Goal: Task Accomplishment & Management: Manage account settings

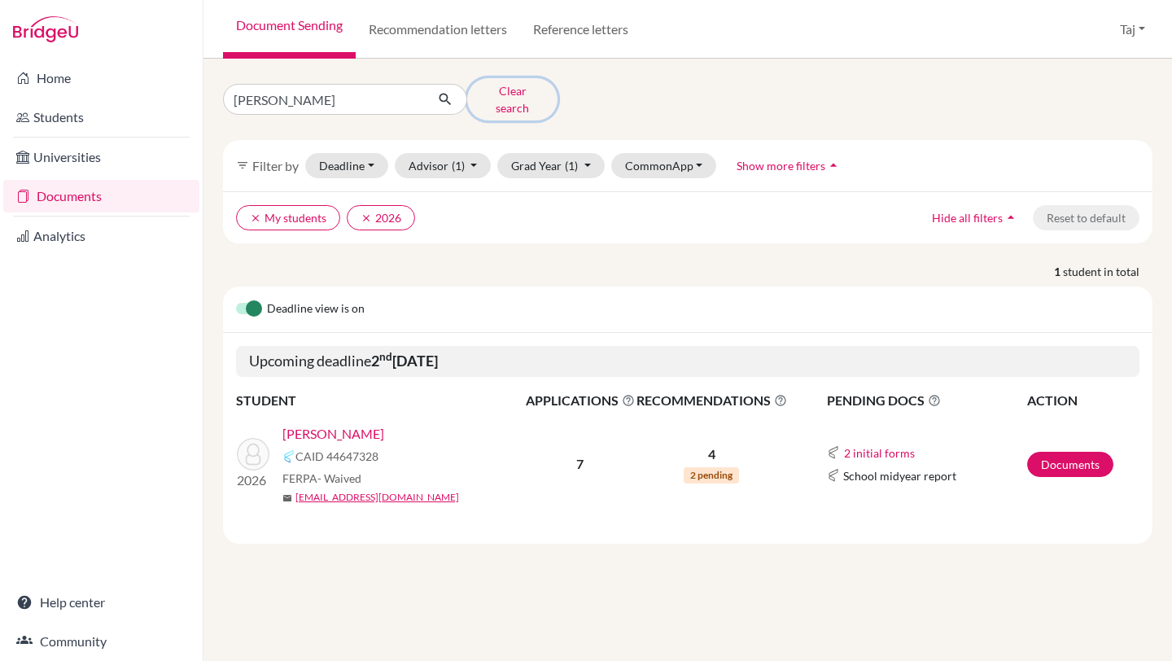
click at [498, 98] on button "Clear search" at bounding box center [512, 99] width 90 height 42
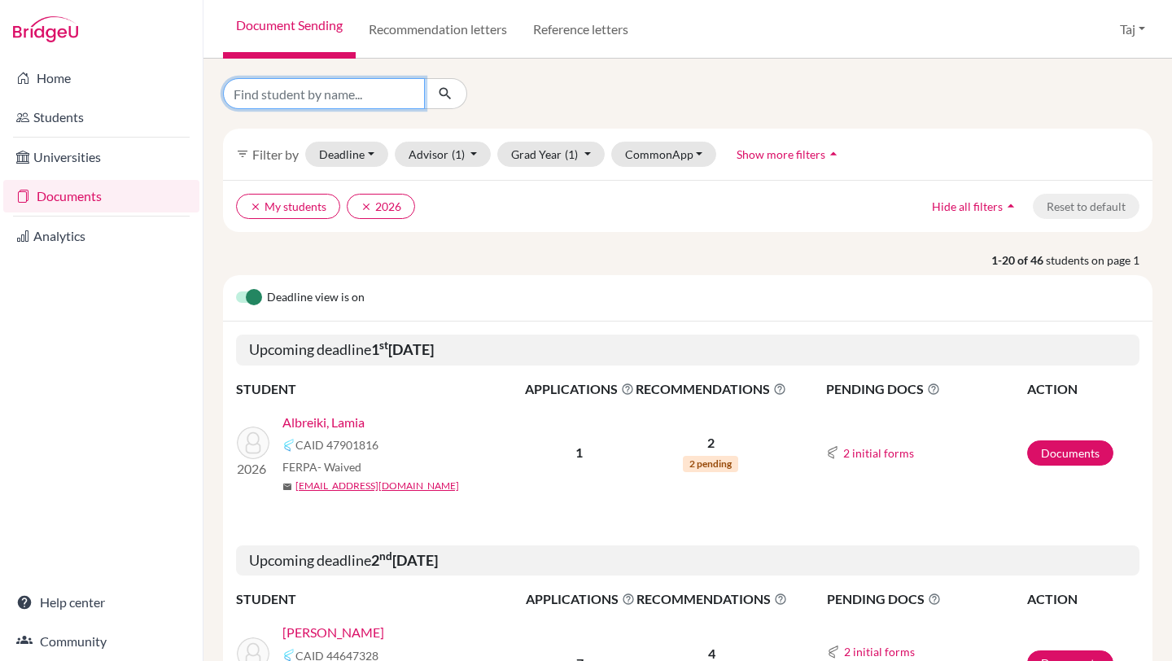
click at [387, 96] on input "Find student by name..." at bounding box center [324, 93] width 202 height 31
type input "hind"
click button "submit" at bounding box center [445, 93] width 43 height 31
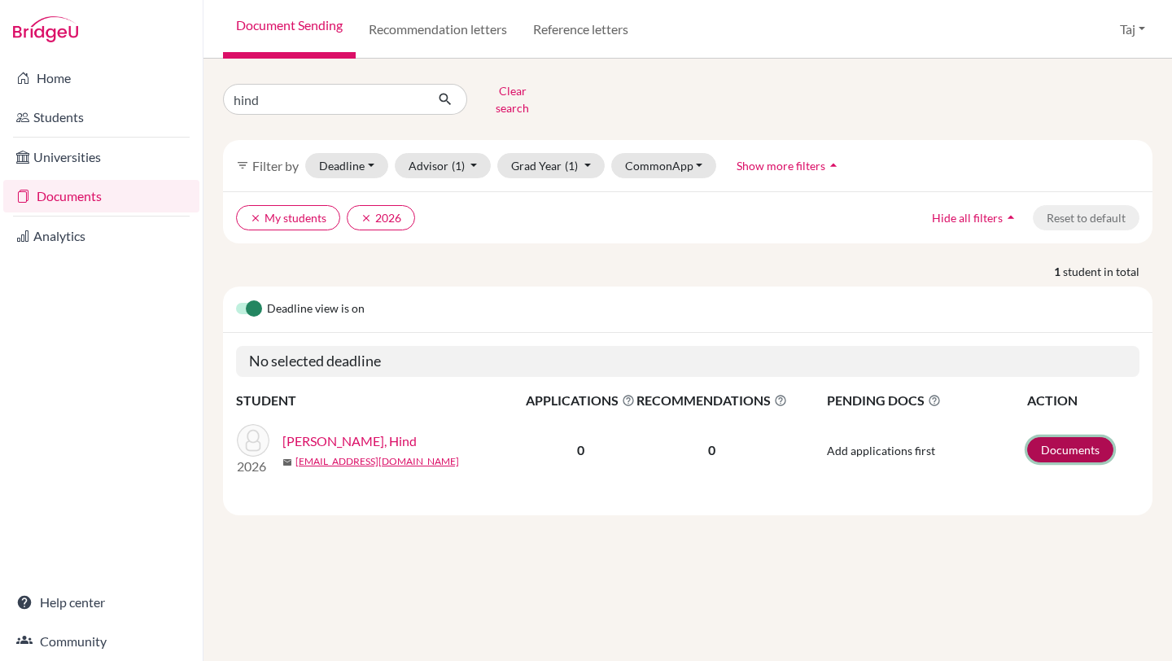
click at [1034, 437] on link "Documents" at bounding box center [1070, 449] width 86 height 25
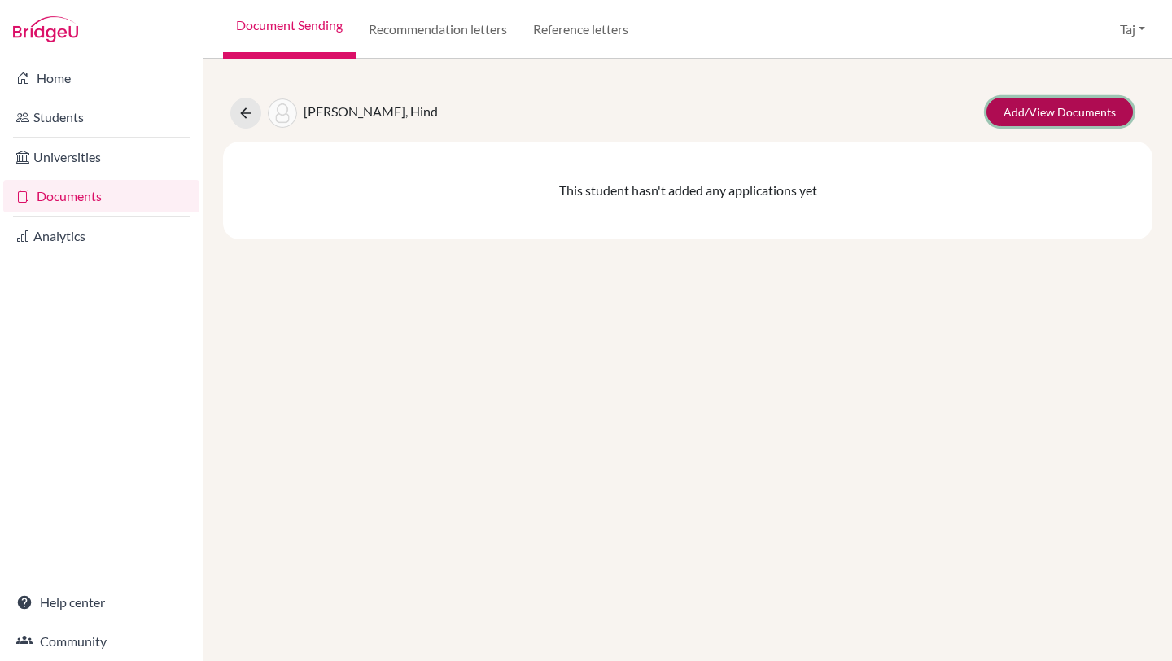
click at [1013, 98] on link "Add/View Documents" at bounding box center [1059, 112] width 146 height 28
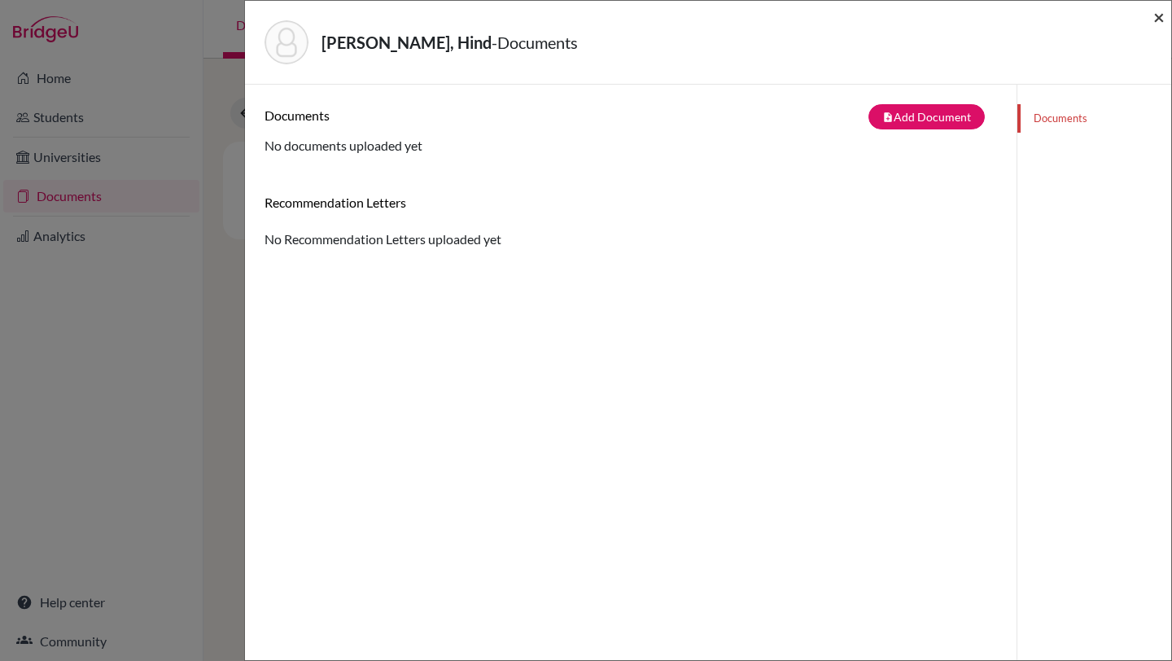
click at [1155, 18] on span "×" at bounding box center [1158, 17] width 11 height 24
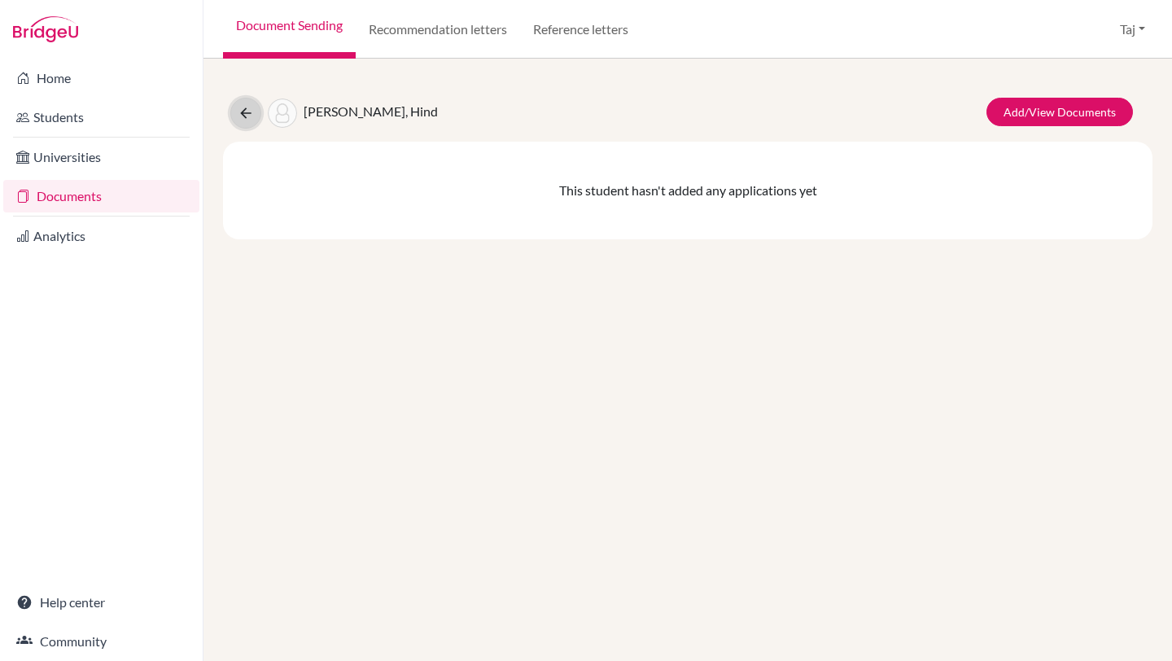
click at [243, 112] on icon at bounding box center [246, 113] width 16 height 16
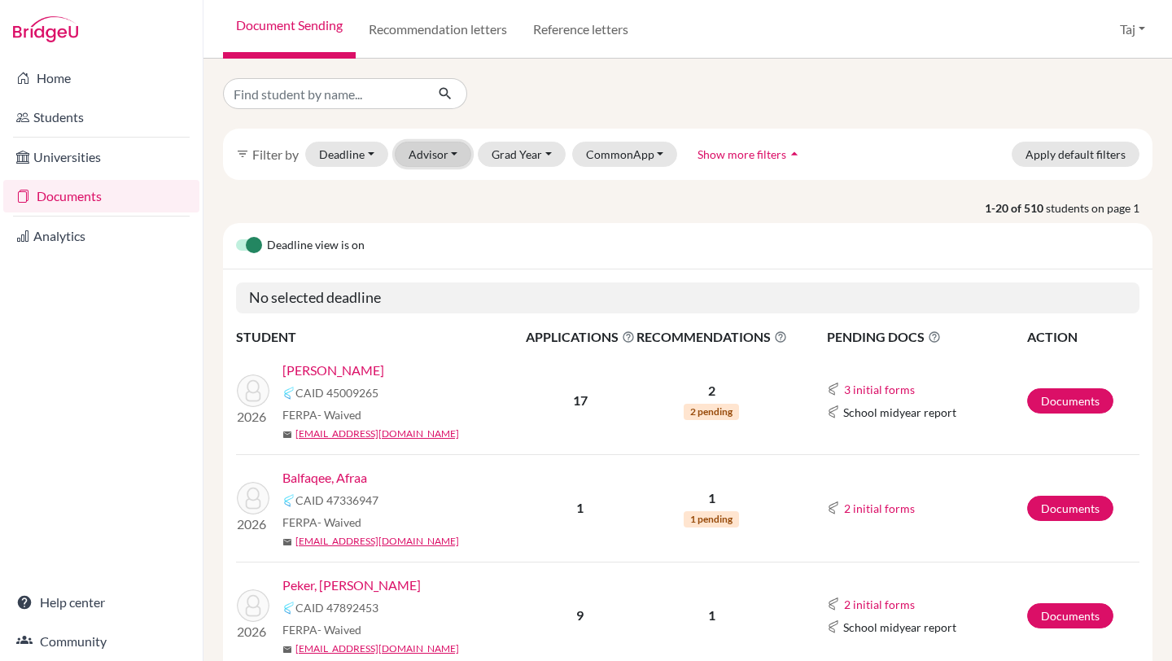
click at [451, 147] on button "Advisor" at bounding box center [433, 154] width 77 height 25
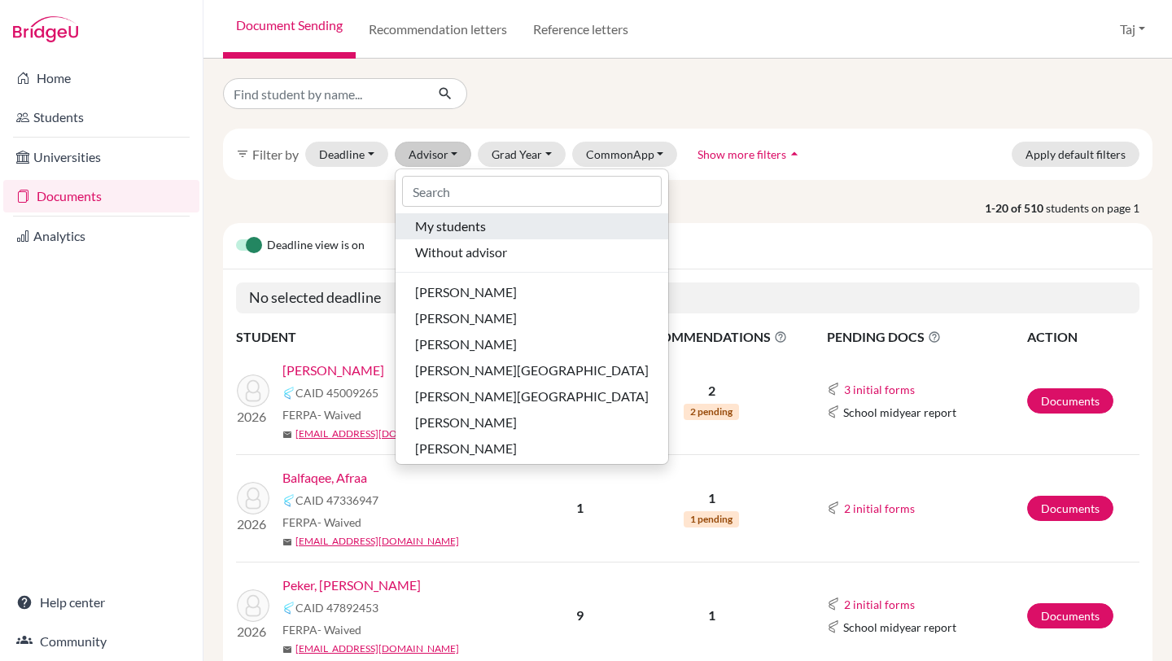
click at [447, 229] on span "My students" at bounding box center [450, 226] width 71 height 20
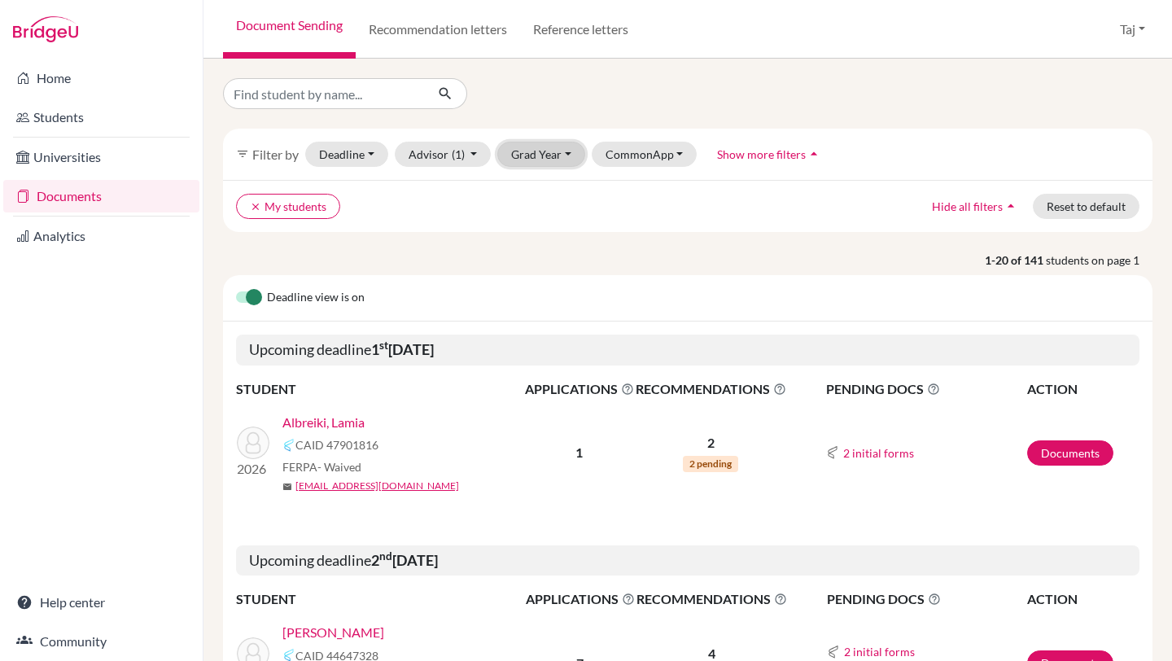
click at [527, 149] on button "Grad Year" at bounding box center [541, 154] width 88 height 25
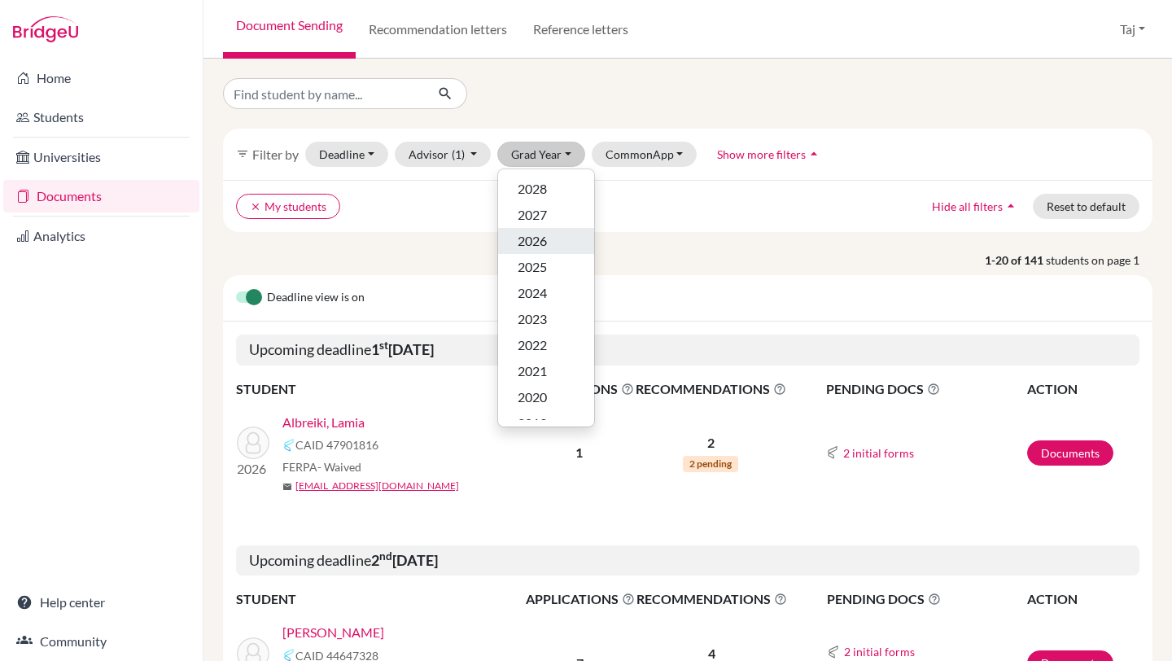
click at [531, 237] on span "2026" at bounding box center [531, 241] width 29 height 20
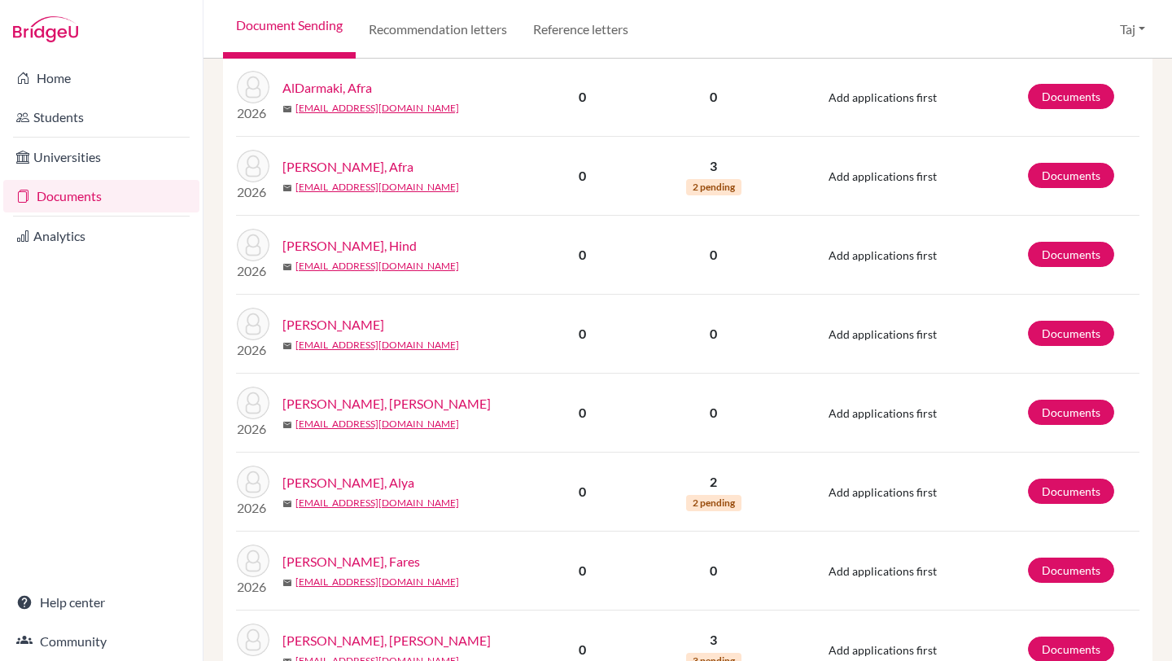
scroll to position [1312, 0]
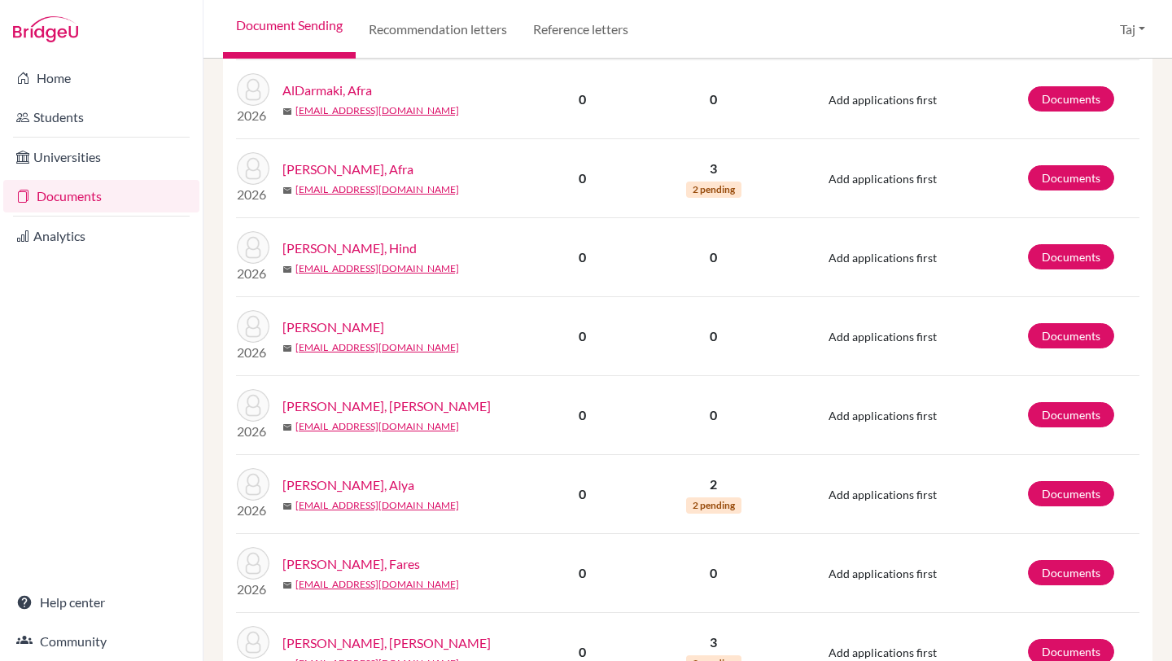
click at [315, 248] on link "[PERSON_NAME], Hind" at bounding box center [349, 248] width 134 height 20
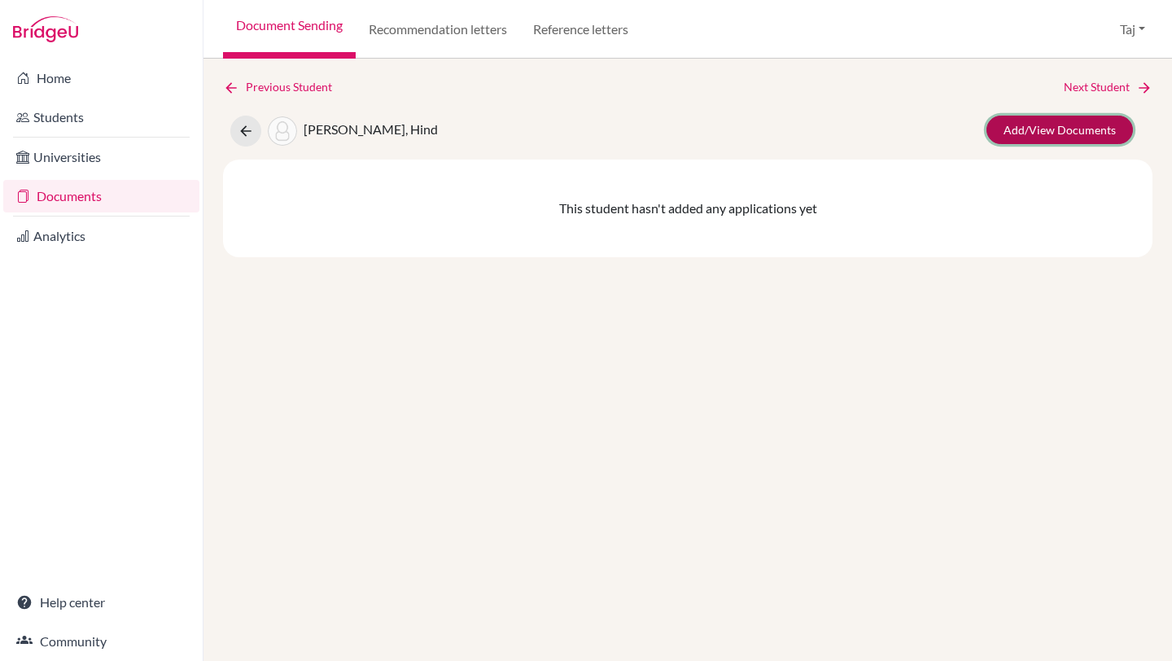
click at [1012, 125] on link "Add/View Documents" at bounding box center [1059, 130] width 146 height 28
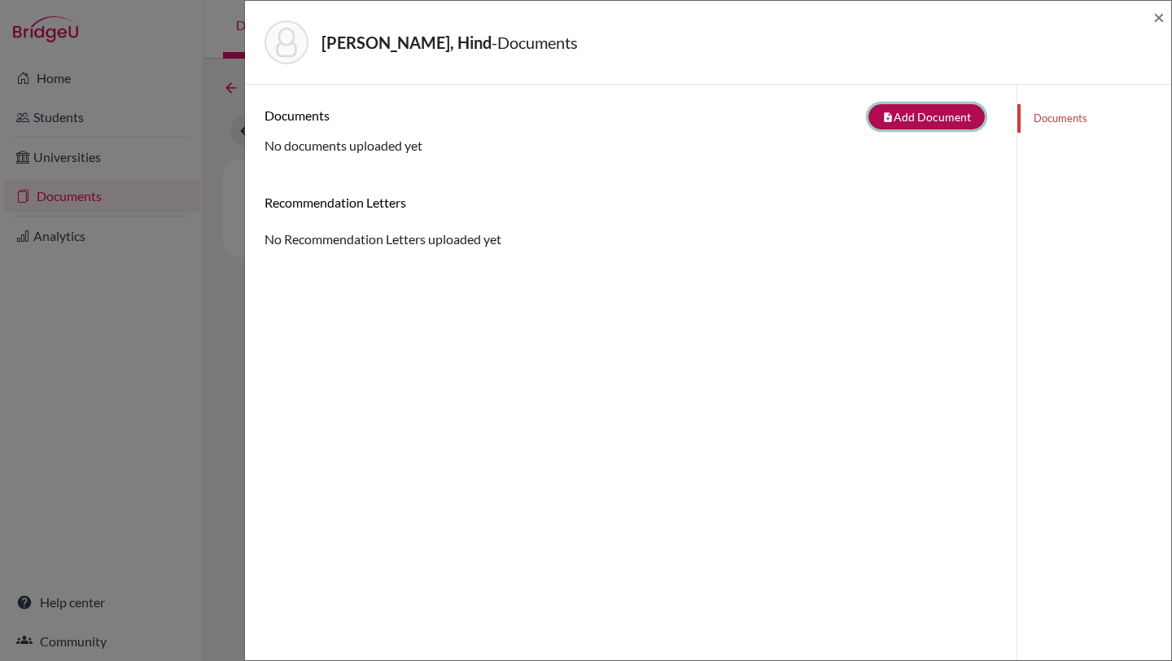
click at [918, 125] on button "note_add Add Document" at bounding box center [926, 116] width 116 height 25
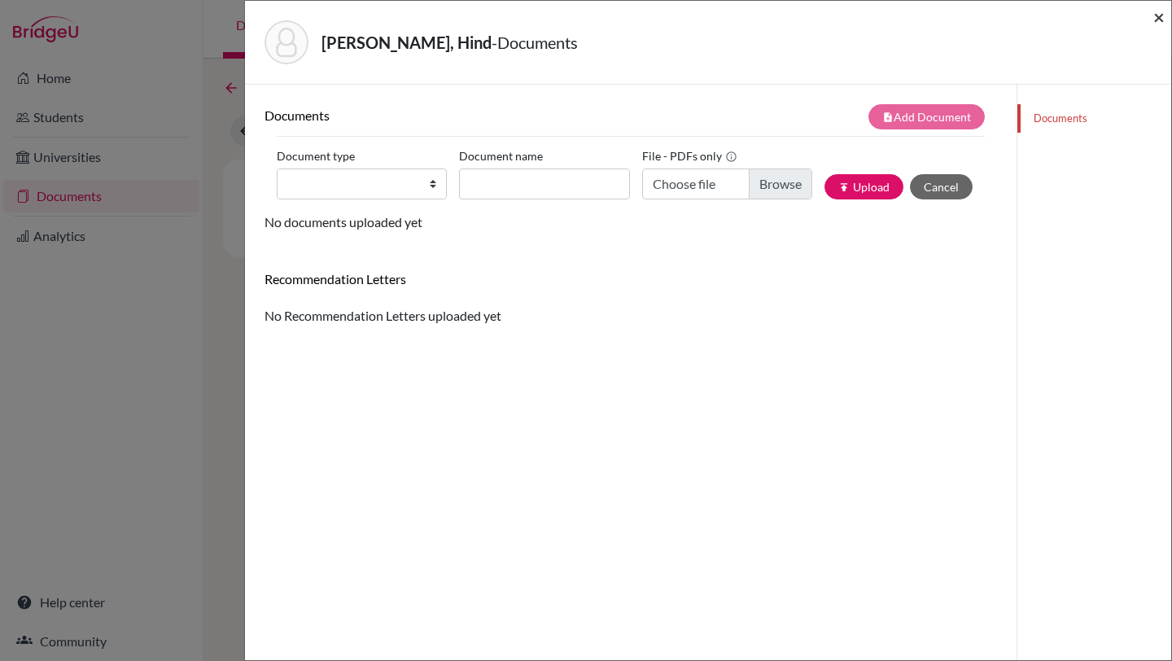
click at [1158, 21] on span "×" at bounding box center [1158, 17] width 11 height 24
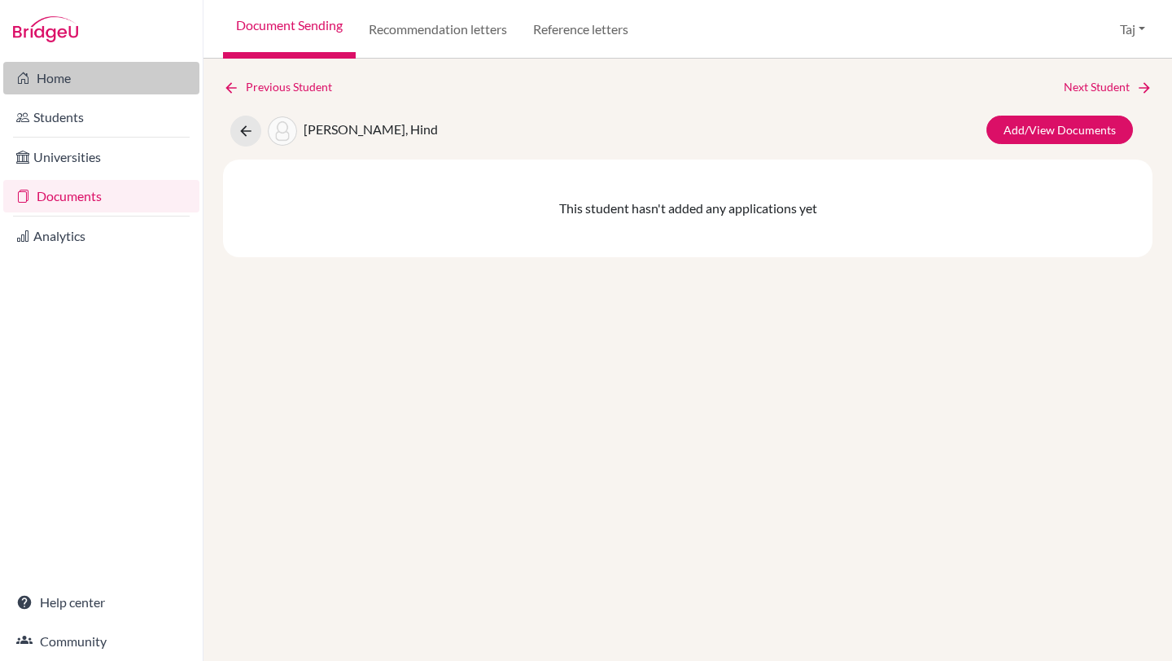
click at [48, 81] on link "Home" at bounding box center [101, 78] width 196 height 33
